Goal: Task Accomplishment & Management: Manage account settings

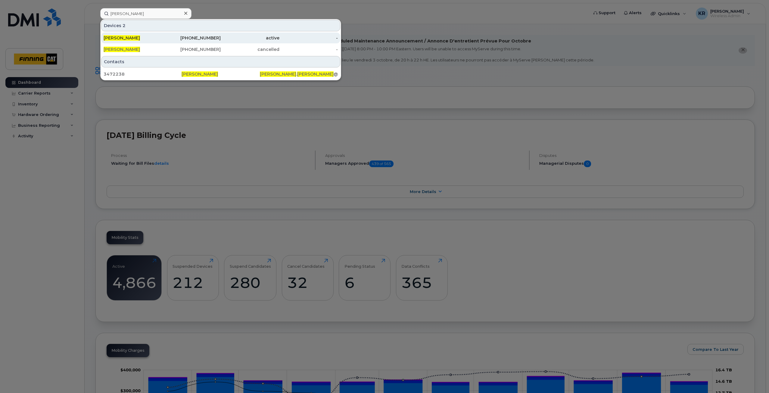
type input "[PERSON_NAME]"
click at [192, 39] on div "[PHONE_NUMBER]" at bounding box center [191, 38] width 59 height 6
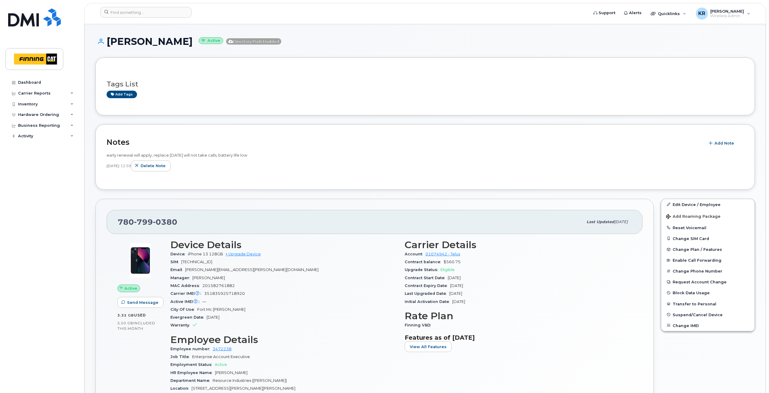
scroll to position [30, 0]
click at [127, 94] on link "Add tags" at bounding box center [122, 94] width 30 height 8
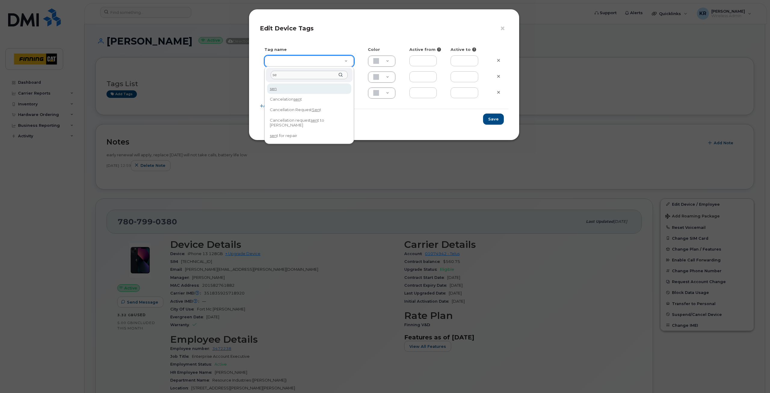
type input "s"
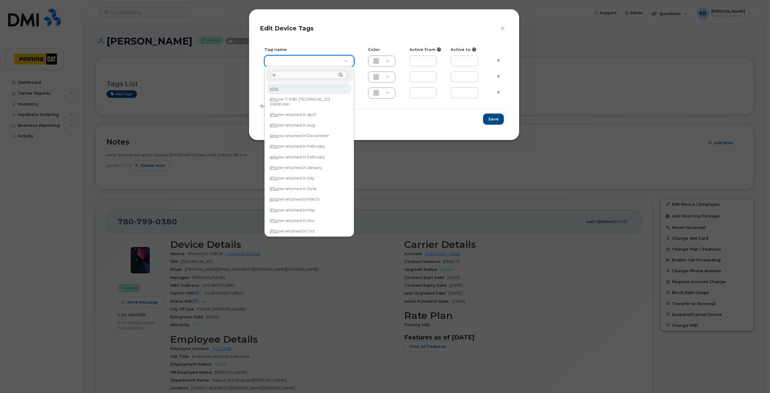
type input "i"
type input "r"
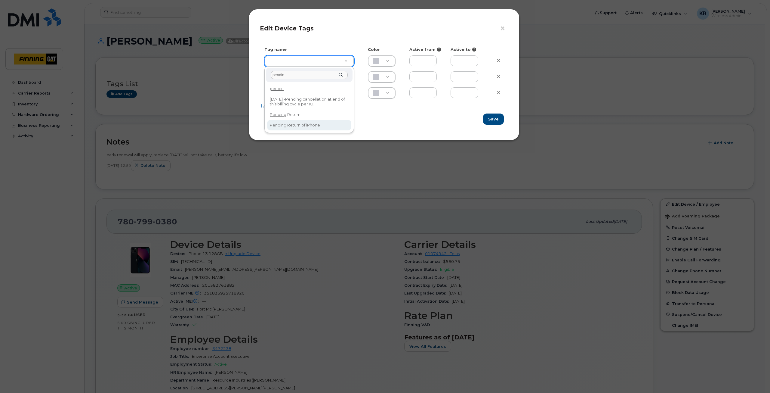
type input "pendin"
type input "Pending Return of iPhone"
type input "ABC4D7"
click at [147, 176] on div "× Edit Device Tags Tag name Color Active from Active to Pending Return of iPhon…" at bounding box center [385, 196] width 770 height 393
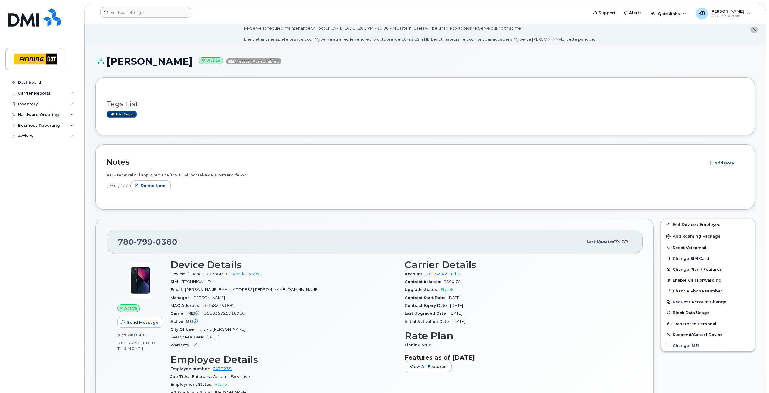
scroll to position [0, 0]
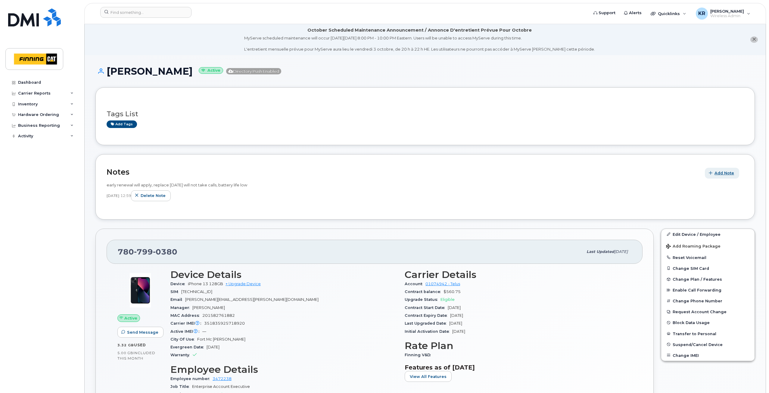
click at [729, 174] on span "Add Note" at bounding box center [724, 173] width 20 height 6
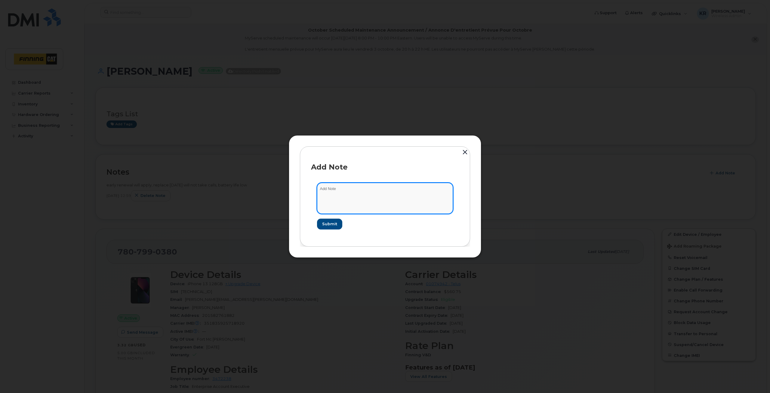
click at [343, 191] on textarea at bounding box center [385, 198] width 136 height 31
type textarea "When iPhone 13 is received, it is required to go for repair. Can be redeployed …"
click at [329, 221] on span "Submit" at bounding box center [329, 224] width 15 height 6
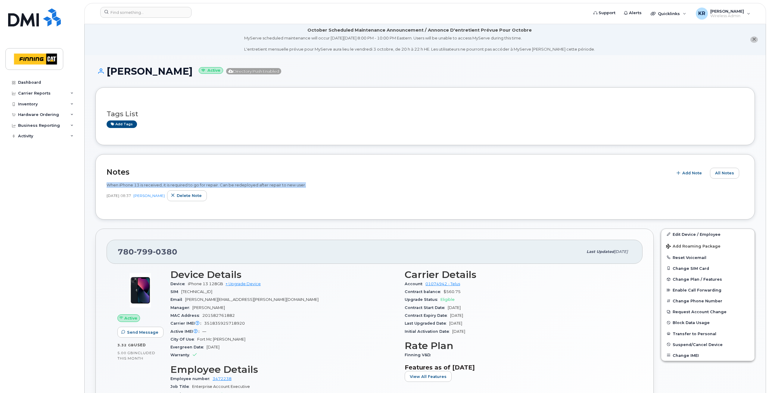
drag, startPoint x: 107, startPoint y: 185, endPoint x: 315, endPoint y: 186, distance: 208.5
click at [315, 186] on div "When iPhone 13 is received, it is required to go for repair. Can be redeployed …" at bounding box center [425, 185] width 637 height 6
copy span "When iPhone 13 is received, it is required to go for repair. Can be redeployed …"
click at [186, 193] on span "Delete note" at bounding box center [189, 196] width 25 height 6
click at [720, 174] on span "Add Note" at bounding box center [724, 173] width 20 height 6
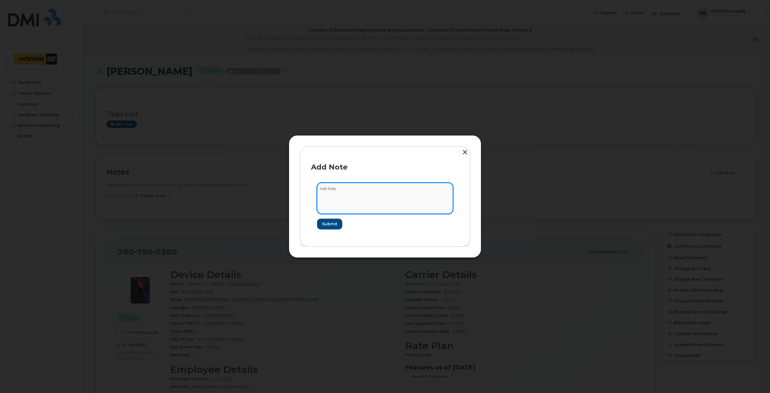
click at [376, 188] on textarea at bounding box center [385, 198] width 136 height 31
paste textarea "When iPhone 13 is received, it is required to go for repair. Can be redeployed …"
drag, startPoint x: 352, startPoint y: 199, endPoint x: 360, endPoint y: 201, distance: 8.2
click at [352, 199] on textarea "When iPhone 13 is received, it is required to go for repair. Can be redeployed …" at bounding box center [385, 198] width 136 height 31
paste textarea "KJD2WH1HX3"
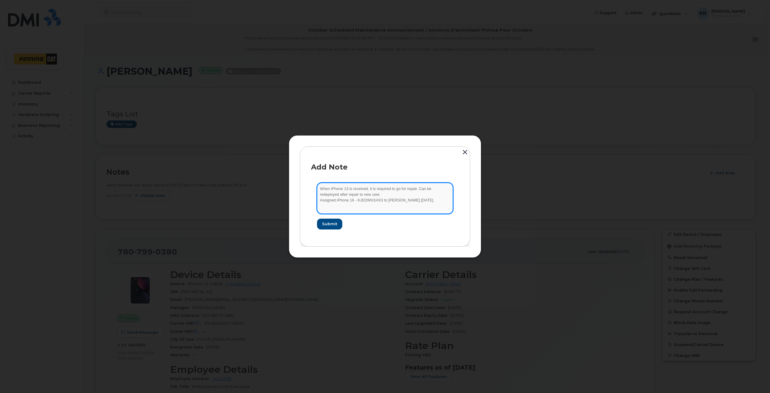
click at [416, 200] on textarea "When iPhone 13 is received, it is required to go for repair. Can be redeployed …" at bounding box center [385, 198] width 136 height 31
type textarea "When iPhone 13 is received, it is required to go for repair. Can be redeployed …"
click at [333, 224] on span "Submit" at bounding box center [329, 224] width 15 height 6
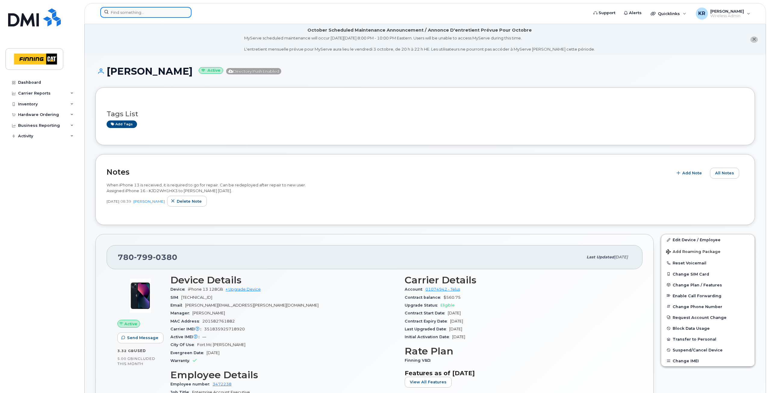
click at [145, 12] on input at bounding box center [145, 12] width 91 height 11
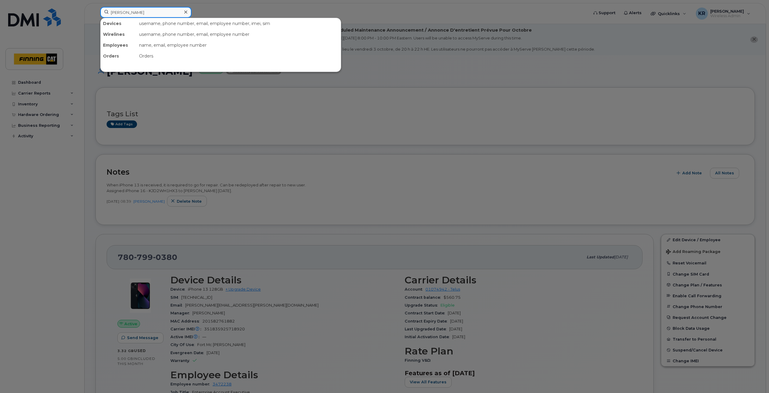
type input "thomas daly"
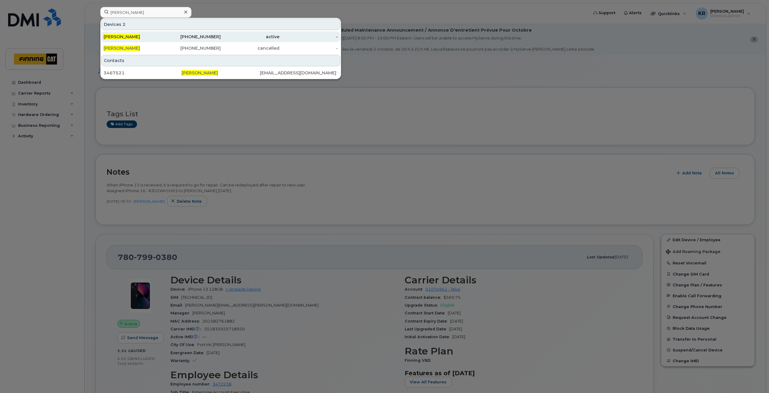
click at [218, 37] on div "780-910-1546" at bounding box center [191, 37] width 59 height 6
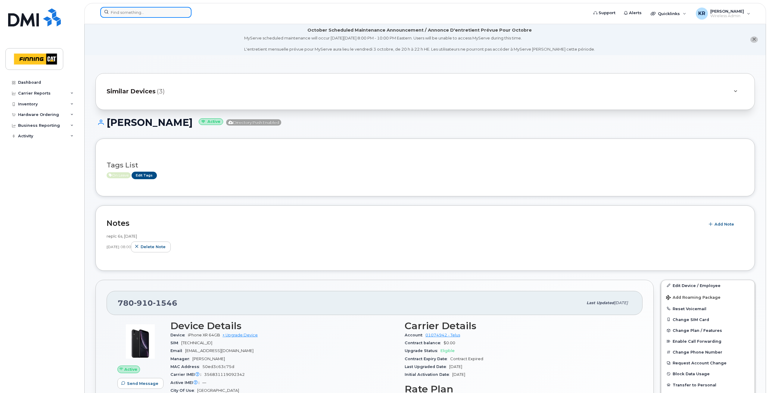
click at [149, 14] on input at bounding box center [145, 12] width 91 height 11
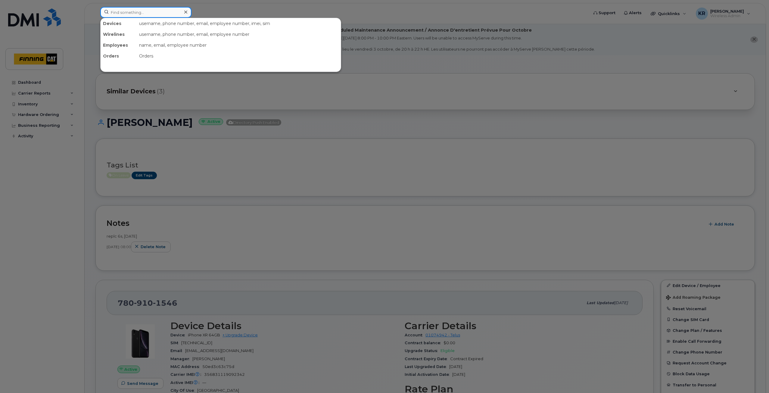
click at [127, 14] on input at bounding box center [145, 12] width 91 height 11
drag, startPoint x: 163, startPoint y: 12, endPoint x: 84, endPoint y: 12, distance: 79.1
click at [95, 12] on div "8912230102351110865 No results" at bounding box center [342, 13] width 494 height 13
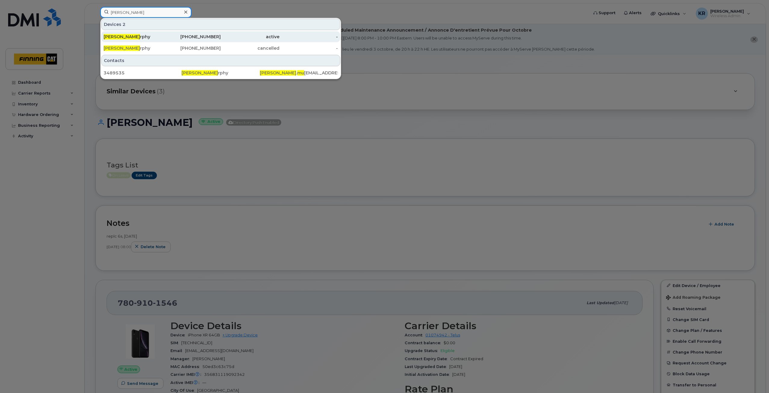
type input "STEPHANIE MU"
click at [204, 35] on div "780-217-0340" at bounding box center [191, 37] width 59 height 6
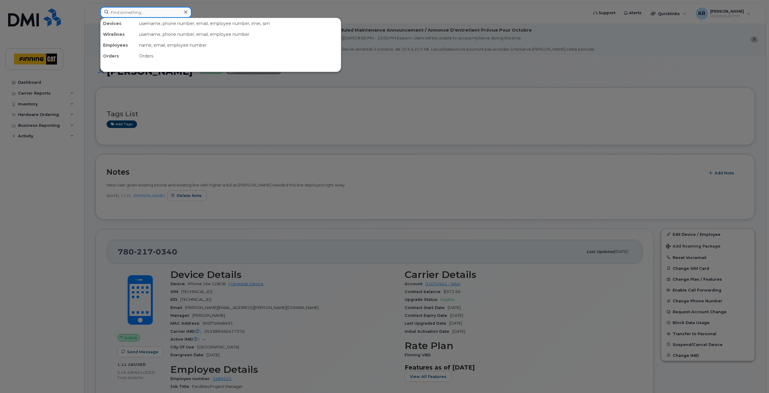
click at [154, 11] on input at bounding box center [145, 12] width 91 height 11
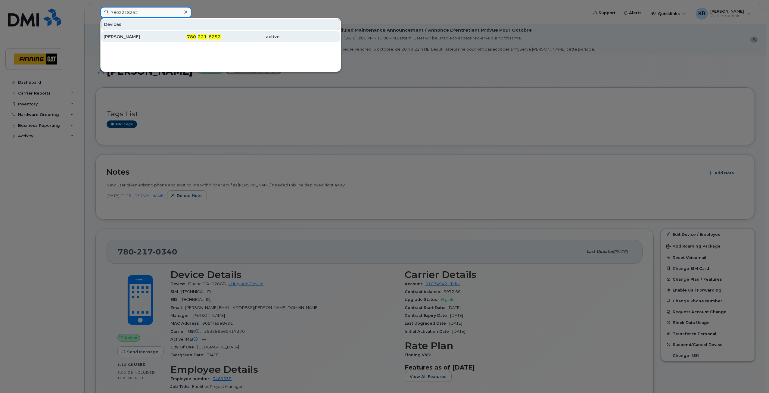
type input "7802218252"
click at [197, 37] on div "780 - 221 - 8252" at bounding box center [191, 37] width 59 height 6
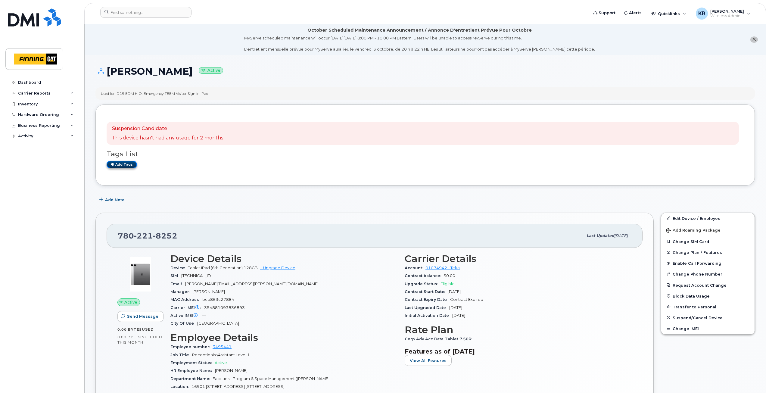
click at [118, 166] on link "Add tags" at bounding box center [122, 165] width 30 height 8
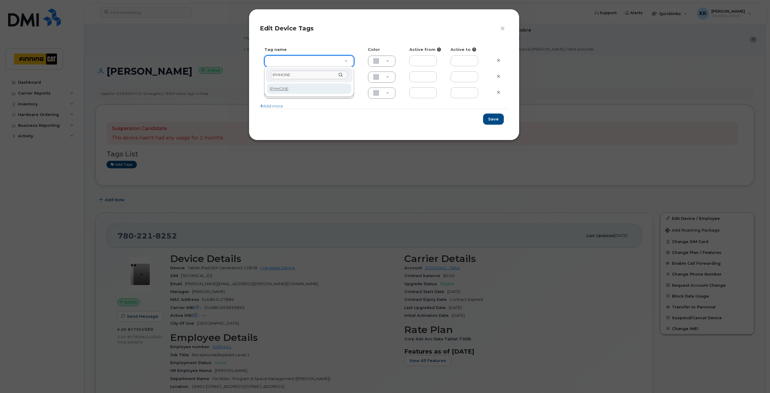
click at [283, 74] on input "IPHHONE" at bounding box center [309, 75] width 77 height 9
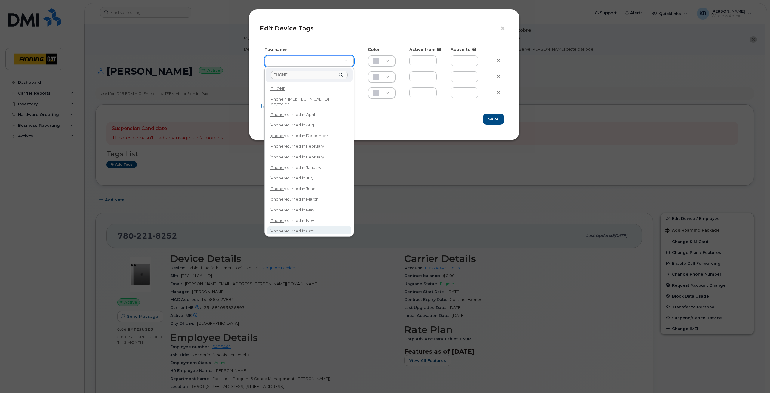
type input "IPHONE"
type input "iPhone returned in Oct"
type input "DFD3EE"
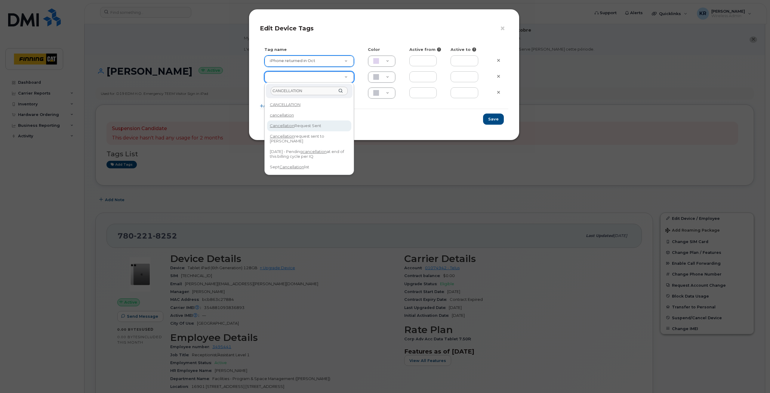
type input "CANCELLATION"
type input "Cancellation Request Sent"
type input "FDDCC5"
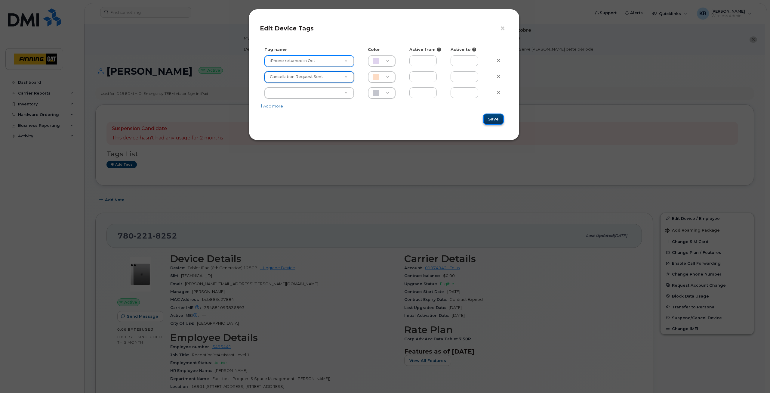
click at [497, 119] on button "Save" at bounding box center [493, 118] width 21 height 11
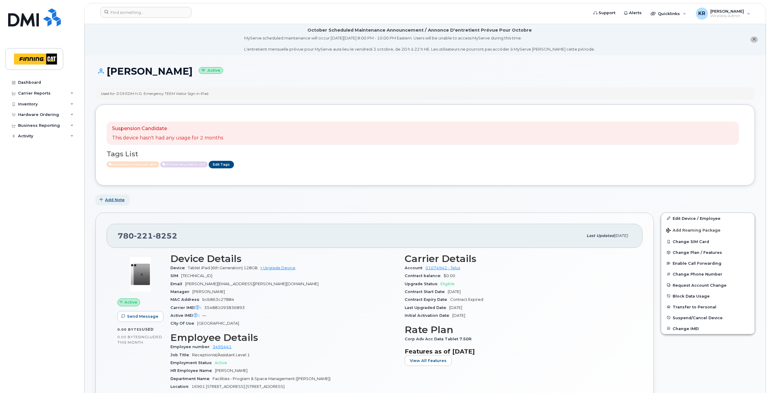
click at [112, 200] on span "Add Note" at bounding box center [115, 200] width 20 height 6
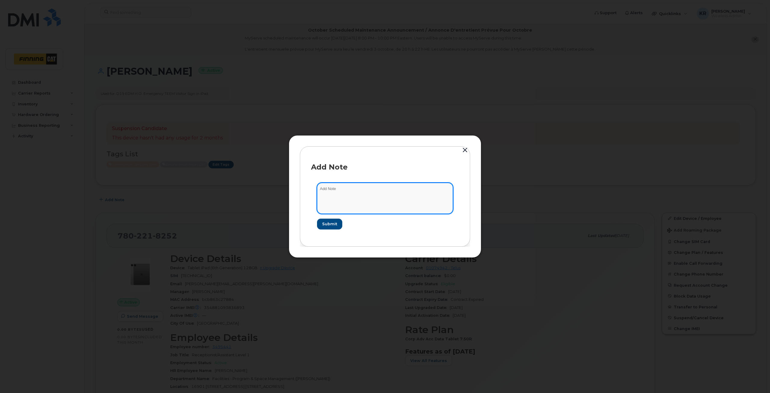
click at [333, 193] on textarea at bounding box center [385, 198] width 136 height 31
type textarea "CANCELLATION REQUEST SENT OCT 1/25 LINE HAS NOT USE FOR MORE THAN 2 MONTHS"
click at [335, 224] on span "Submit" at bounding box center [329, 224] width 15 height 6
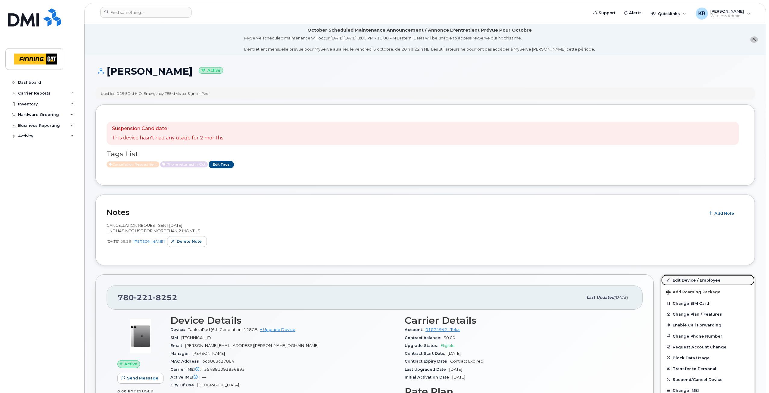
click at [682, 281] on link "Edit Device / Employee" at bounding box center [707, 279] width 93 height 11
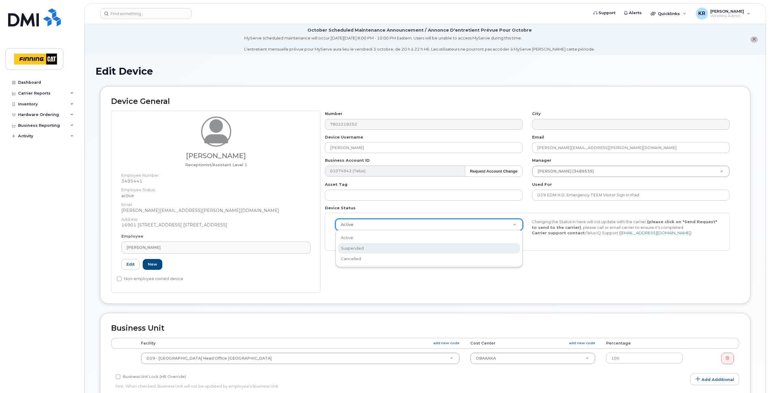
select select "suspended"
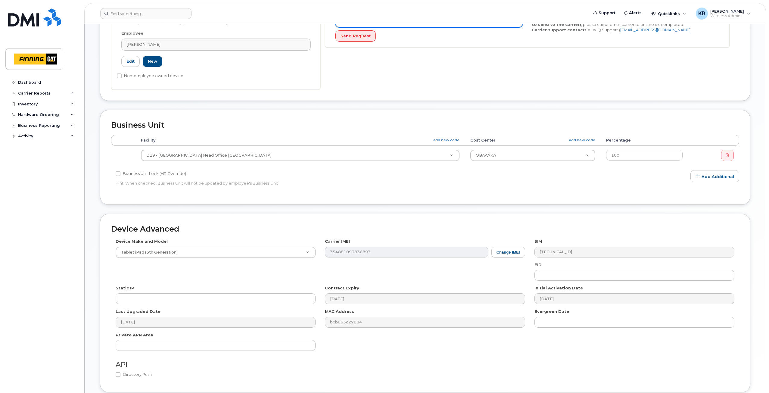
scroll to position [252, 0]
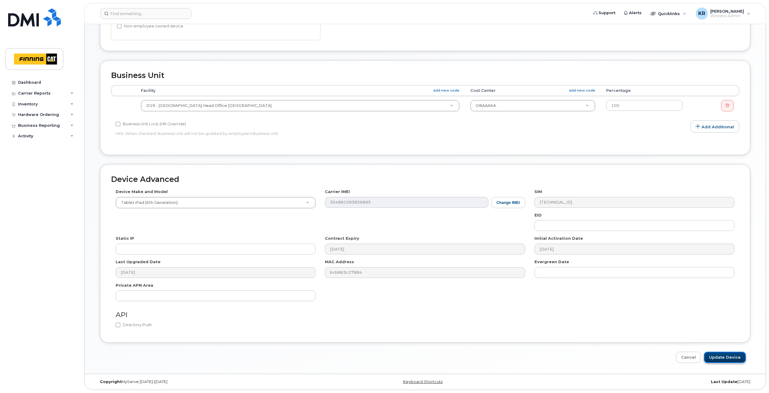
click at [728, 358] on input "Update Device" at bounding box center [725, 356] width 42 height 11
type input "Saving..."
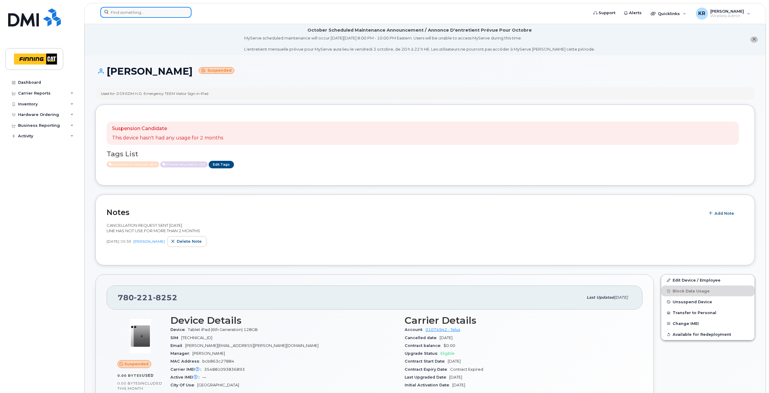
click at [132, 10] on input at bounding box center [145, 12] width 91 height 11
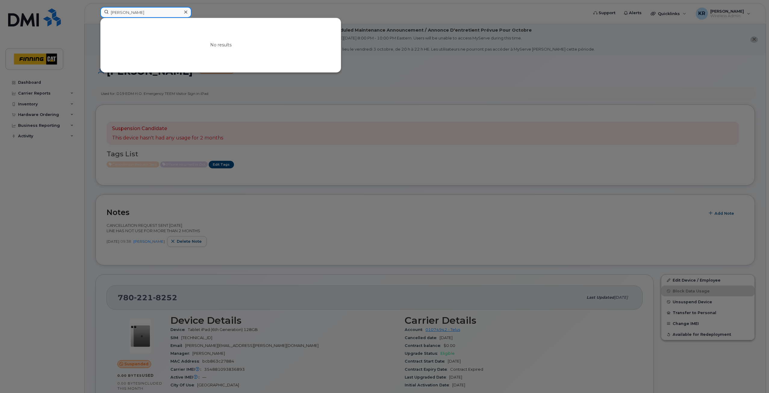
drag, startPoint x: 141, startPoint y: 12, endPoint x: 97, endPoint y: 12, distance: 44.5
click at [97, 12] on div "michael myer No results" at bounding box center [342, 13] width 494 height 13
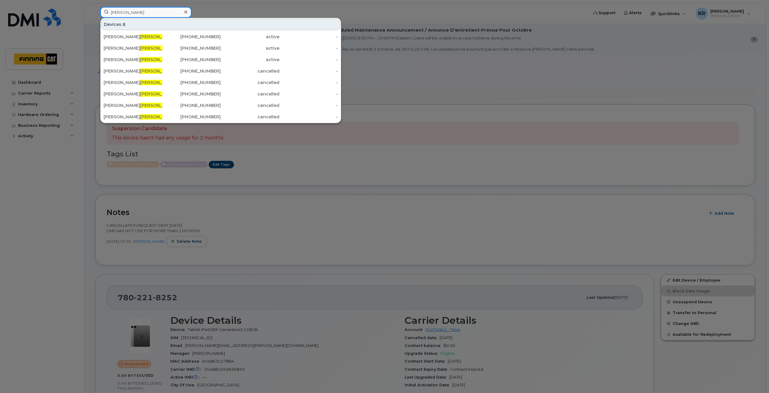
type input "Myer"
click at [399, 164] on div at bounding box center [384, 196] width 769 height 393
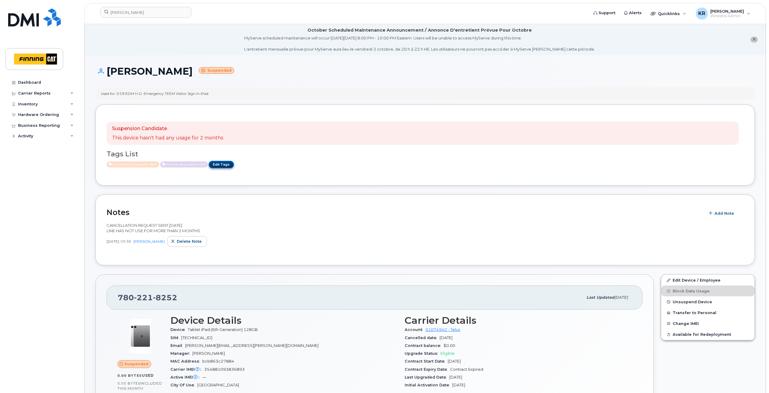
click at [227, 165] on link "Edit Tags" at bounding box center [221, 165] width 25 height 8
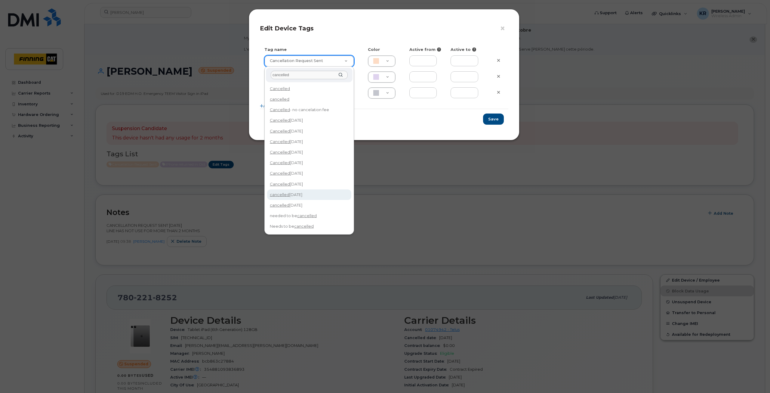
type input "cancelled"
type input "cancelled Oct 14/25"
type input "F8C6C8"
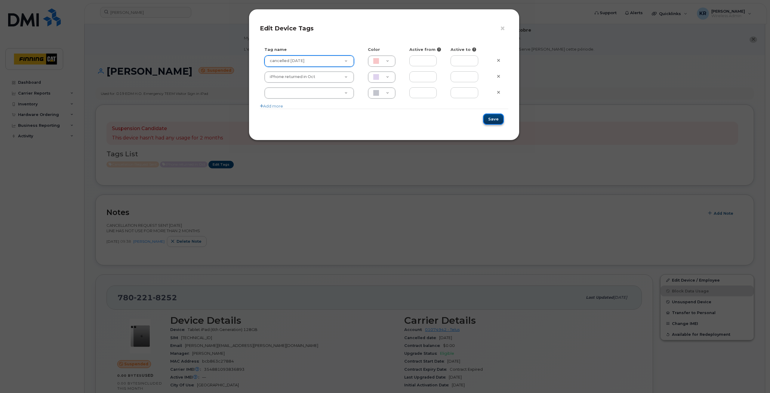
click at [495, 117] on button "Save" at bounding box center [493, 118] width 21 height 11
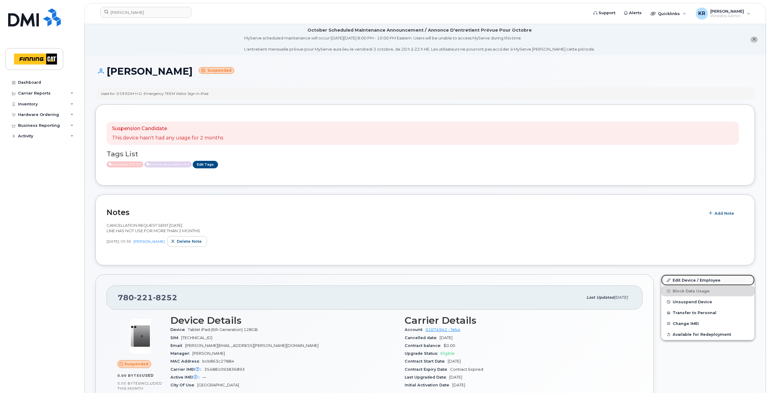
click at [688, 280] on link "Edit Device / Employee" at bounding box center [707, 279] width 93 height 11
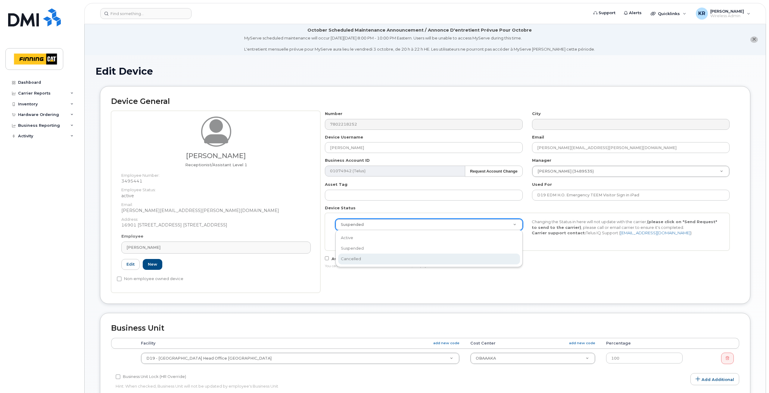
select select "cancelled"
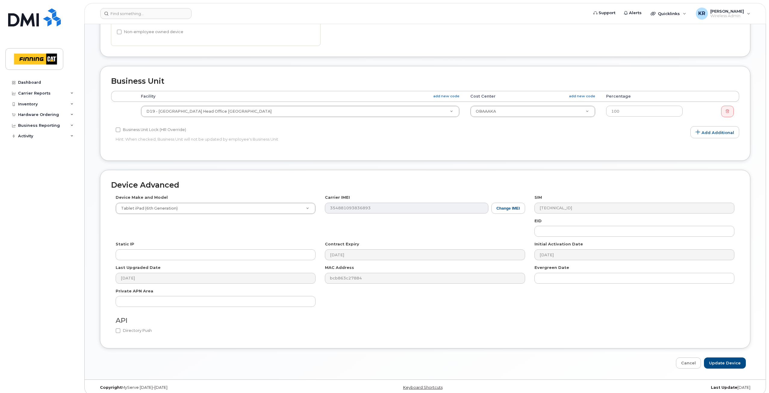
scroll to position [252, 0]
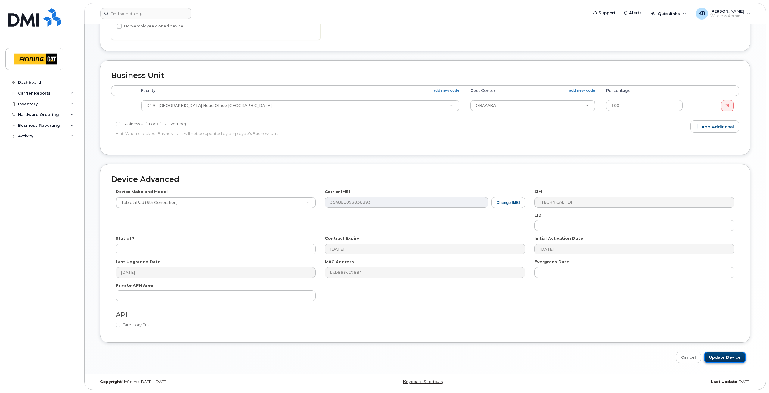
click at [727, 356] on input "Update Device" at bounding box center [725, 356] width 42 height 11
type input "Saving..."
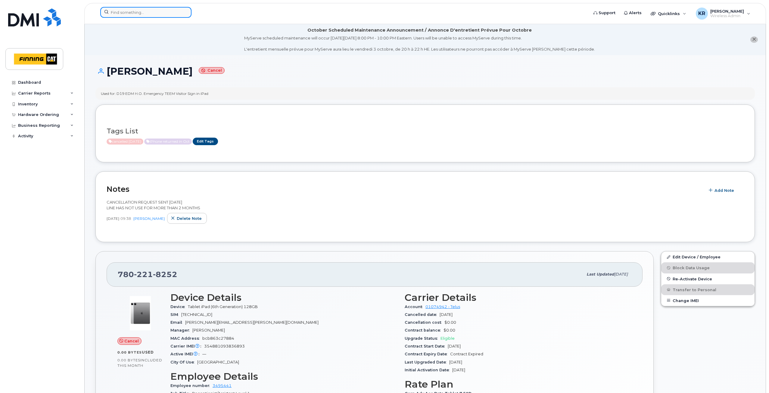
click at [144, 8] on input at bounding box center [145, 12] width 91 height 11
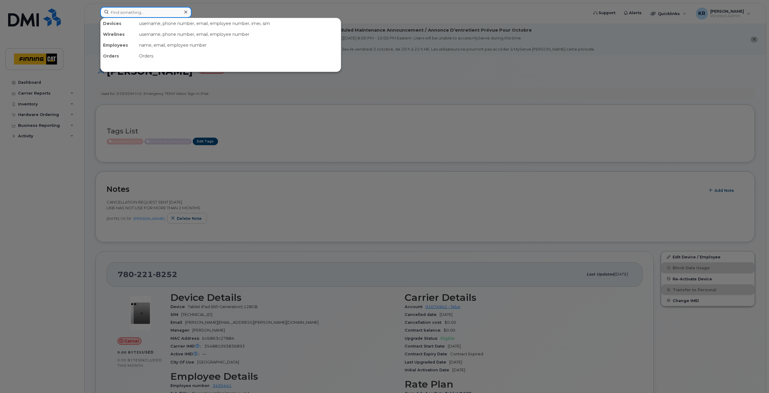
click at [126, 12] on input at bounding box center [145, 12] width 91 height 11
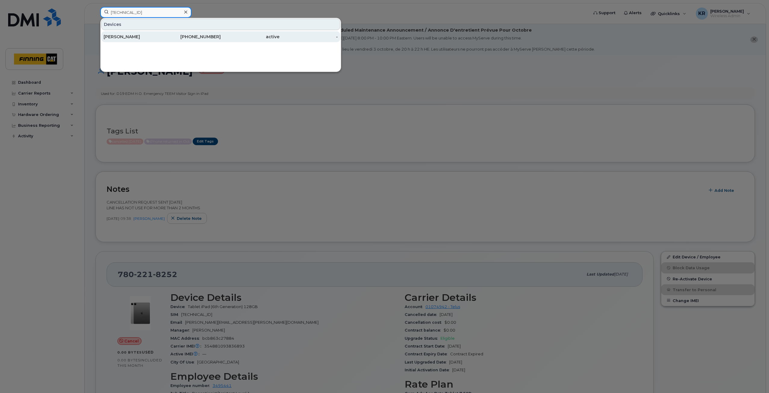
type input "[TECHNICAL_ID]"
click at [181, 40] on div "250-224-2945" at bounding box center [191, 36] width 59 height 11
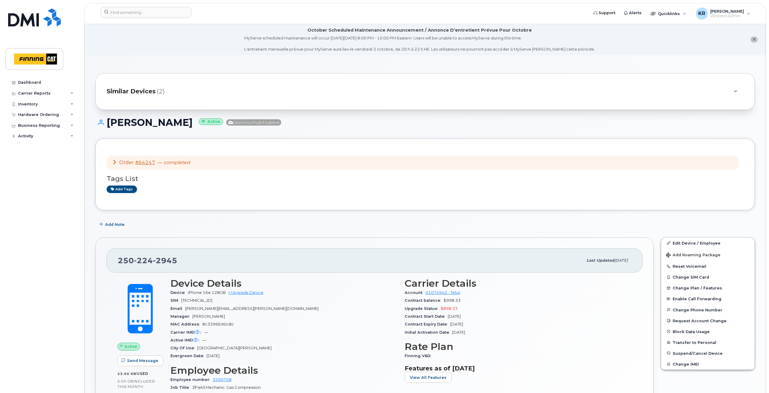
click at [113, 91] on span "Similar Devices" at bounding box center [131, 91] width 49 height 9
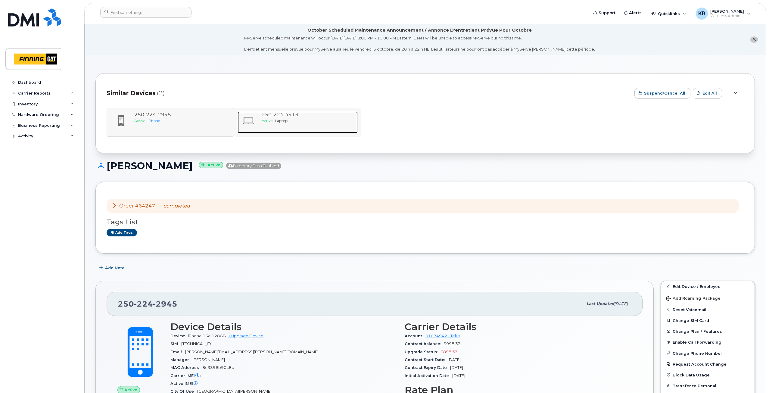
click at [272, 115] on span "224" at bounding box center [277, 115] width 12 height 6
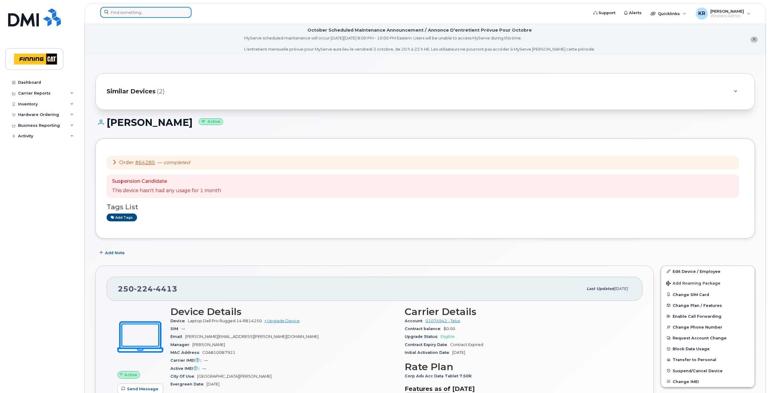
click at [150, 13] on input at bounding box center [145, 12] width 91 height 11
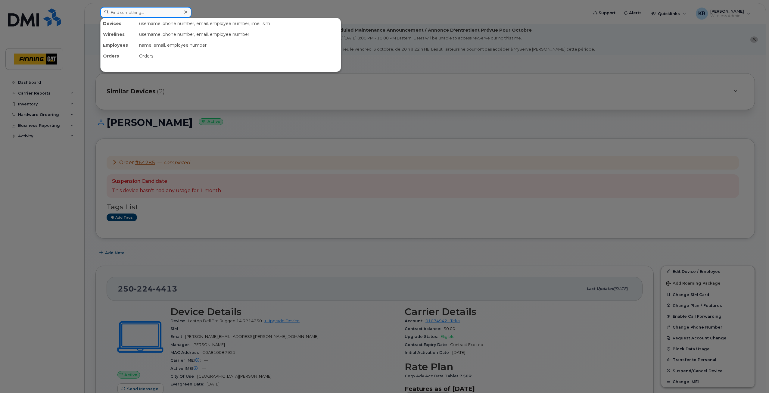
click at [120, 14] on input at bounding box center [145, 12] width 91 height 11
drag, startPoint x: 164, startPoint y: 13, endPoint x: 105, endPoint y: 12, distance: 58.7
click at [105, 12] on input "8912230200226372346" at bounding box center [145, 12] width 91 height 11
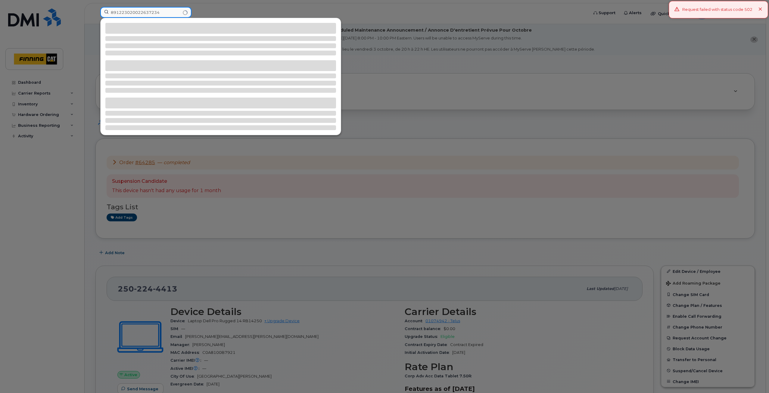
type input "8912230200226372346"
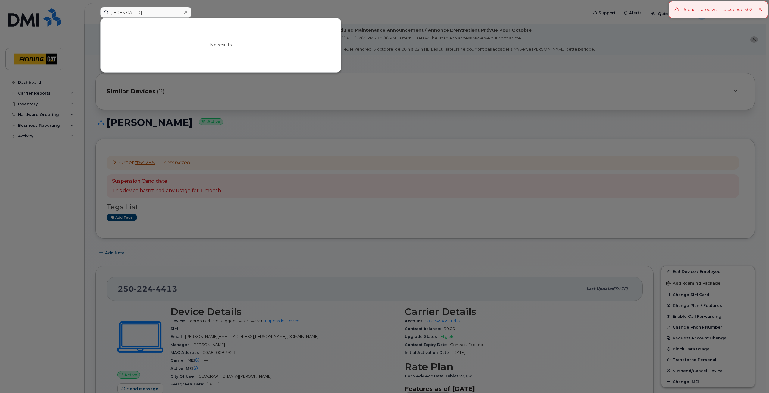
click at [762, 9] on div "Request failed with status code 502" at bounding box center [717, 9] width 99 height 17
click at [172, 11] on input "8912230200226372346" at bounding box center [145, 12] width 91 height 11
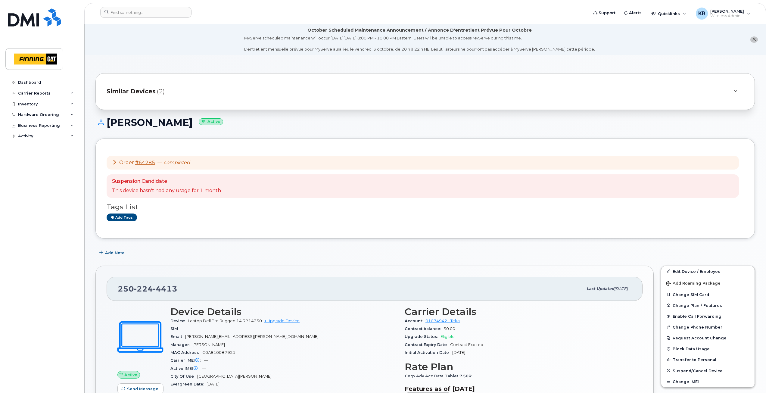
click at [115, 163] on icon at bounding box center [114, 161] width 5 height 5
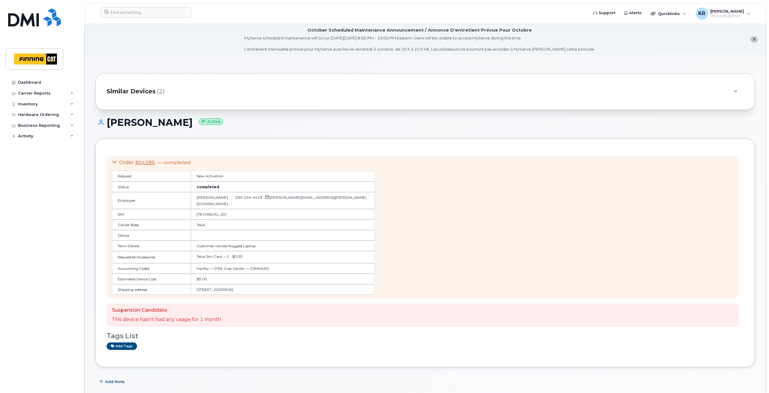
click at [139, 93] on span "Similar Devices" at bounding box center [131, 91] width 49 height 9
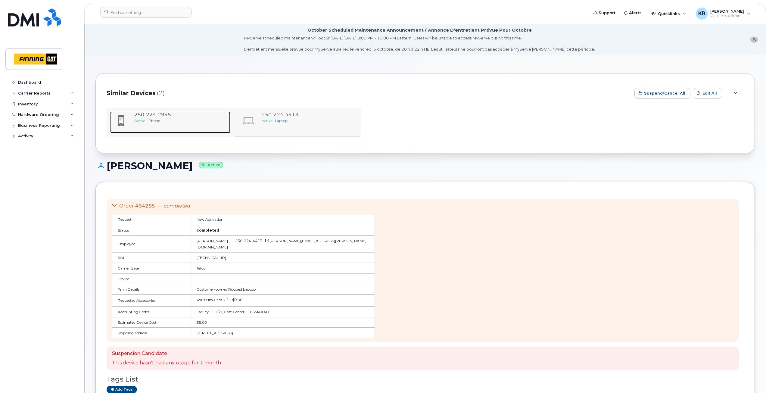
click at [147, 116] on span "224" at bounding box center [150, 115] width 12 height 6
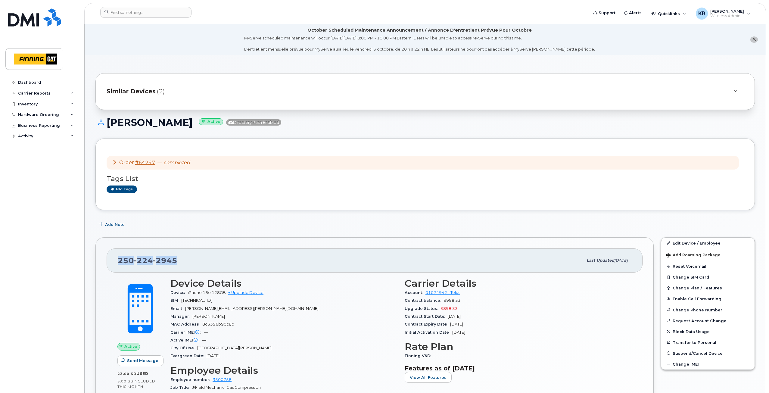
drag, startPoint x: 178, startPoint y: 261, endPoint x: 117, endPoint y: 264, distance: 61.8
click at [117, 264] on div "[PHONE_NUMBER] Last updated [DATE]" at bounding box center [375, 260] width 536 height 24
copy span "250 224 2945"
click at [135, 92] on span "Similar Devices" at bounding box center [131, 91] width 49 height 9
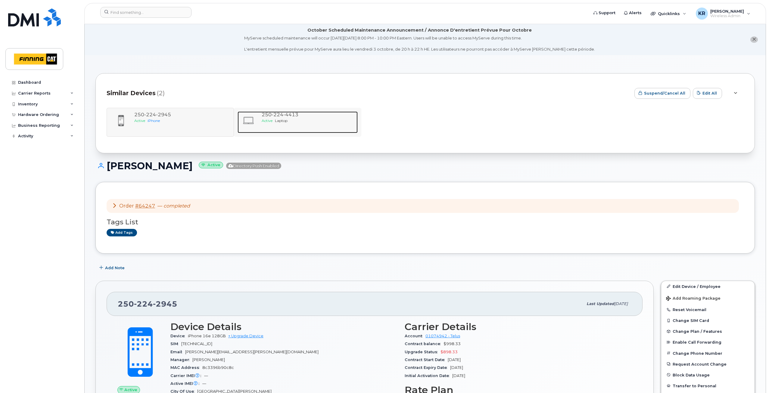
click at [265, 113] on span "[PHONE_NUMBER]" at bounding box center [280, 115] width 37 height 6
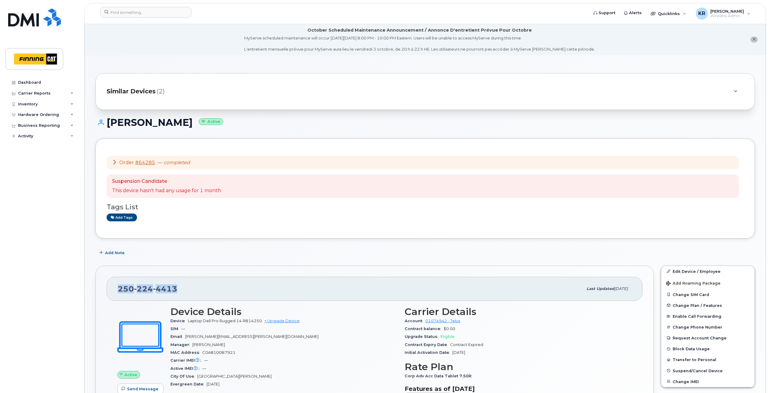
drag, startPoint x: 177, startPoint y: 288, endPoint x: 117, endPoint y: 290, distance: 59.6
click at [117, 290] on div "250 224 4413 Last updated Sep 19, 2025" at bounding box center [375, 289] width 536 height 24
copy span "250 224 4413"
click at [691, 271] on link "Edit Device / Employee" at bounding box center [707, 271] width 93 height 11
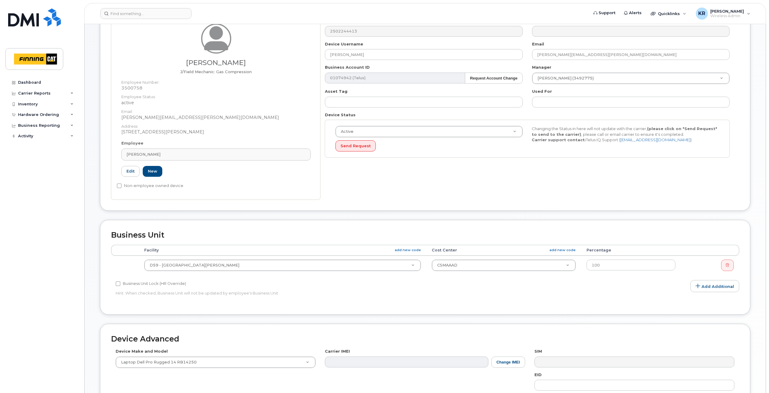
scroll to position [72, 0]
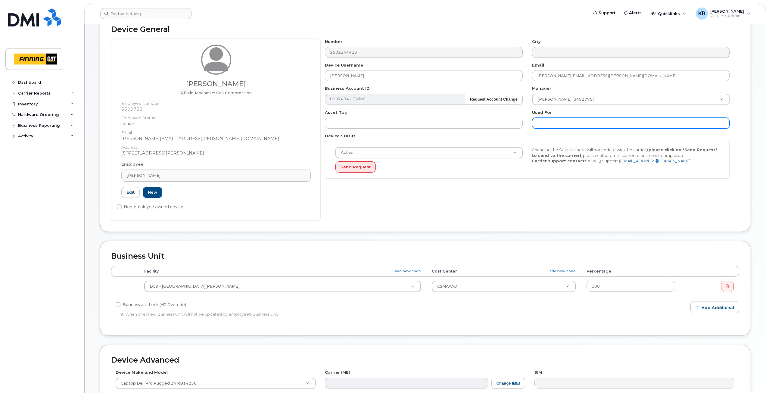
click at [538, 122] on input "text" at bounding box center [630, 123] width 197 height 11
paste input "[TECHNICAL_ID]"
click at [537, 121] on input "8912230200226372346" at bounding box center [630, 123] width 197 height 11
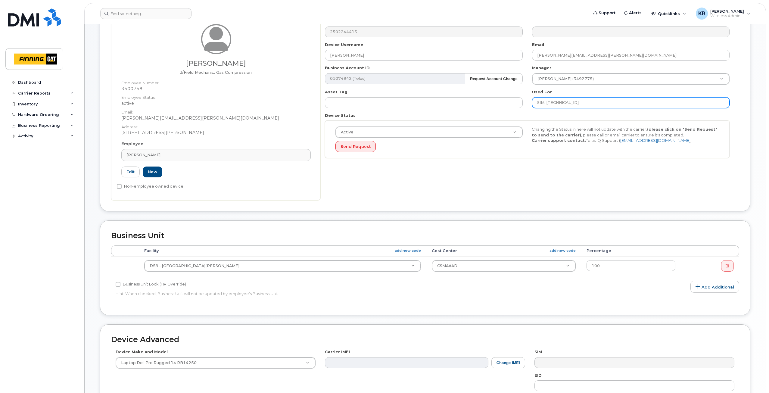
scroll to position [102, 0]
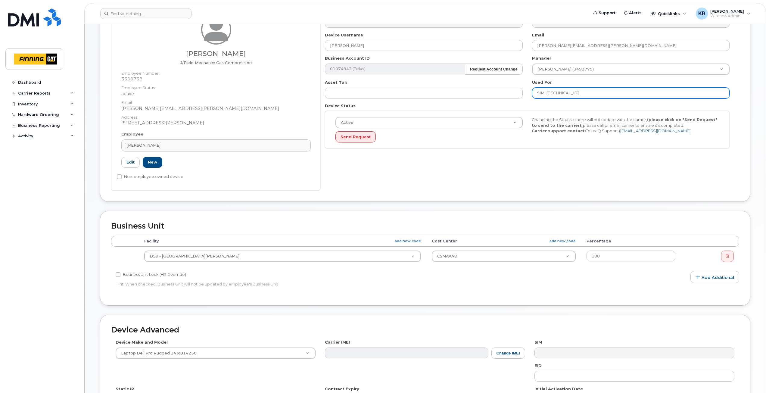
type input "SIM: 8912230200226372346"
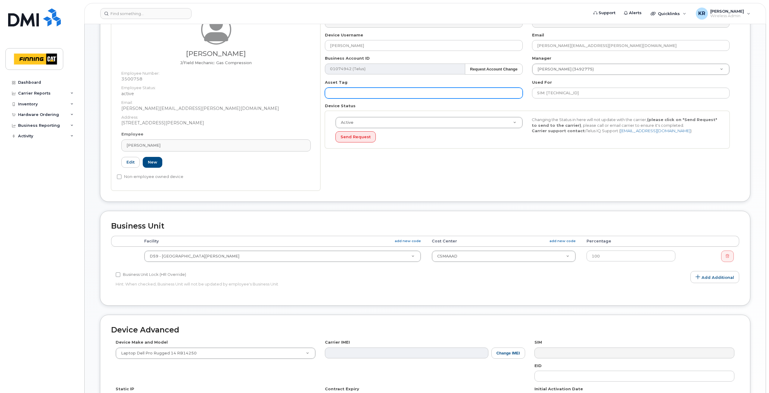
click at [381, 94] on input "text" at bounding box center [423, 93] width 197 height 11
paste input "CA-3HNVC54"
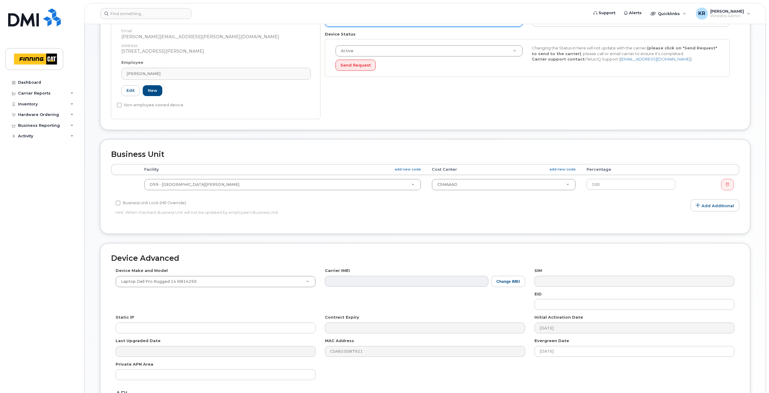
scroll to position [252, 0]
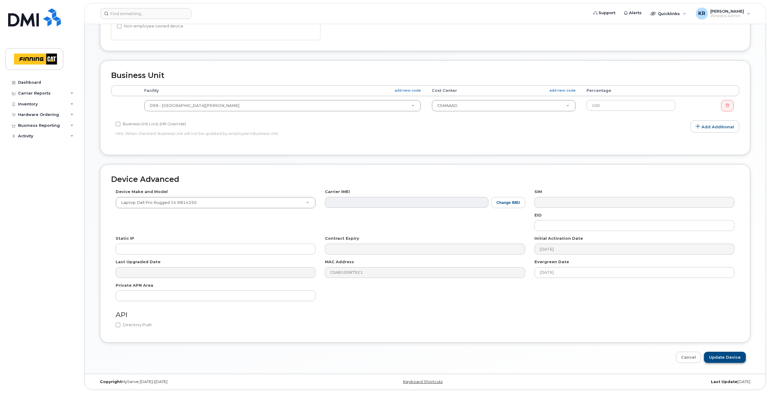
type input "CA-3HNVC54"
click at [725, 359] on input "Update Device" at bounding box center [725, 356] width 42 height 11
type input "Saving..."
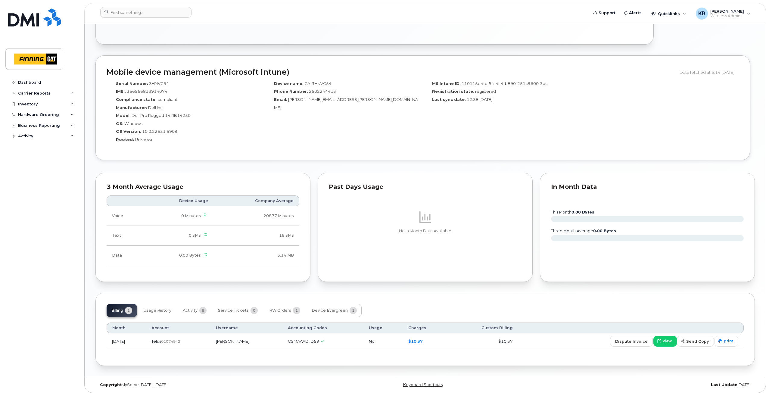
scroll to position [506, 0]
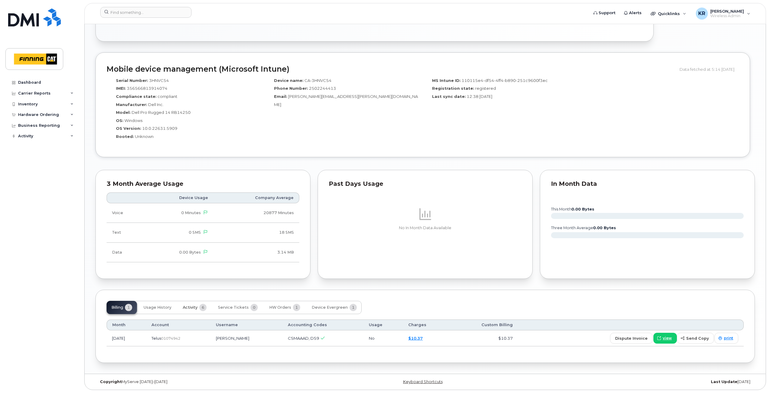
click at [184, 306] on span "Activity" at bounding box center [190, 307] width 15 height 5
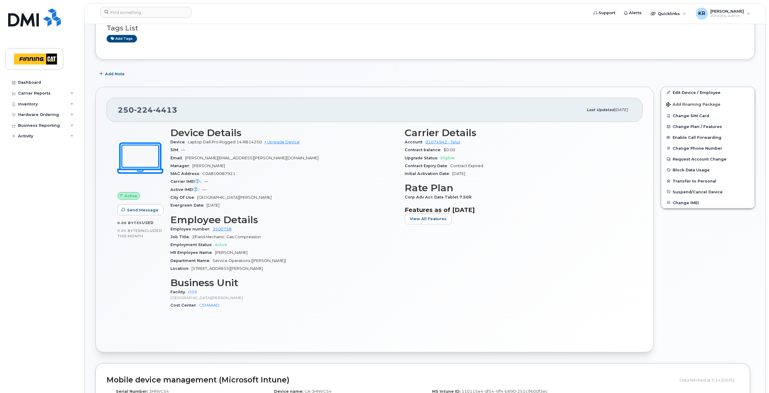
scroll to position [135, 0]
